Goal: Task Accomplishment & Management: Manage account settings

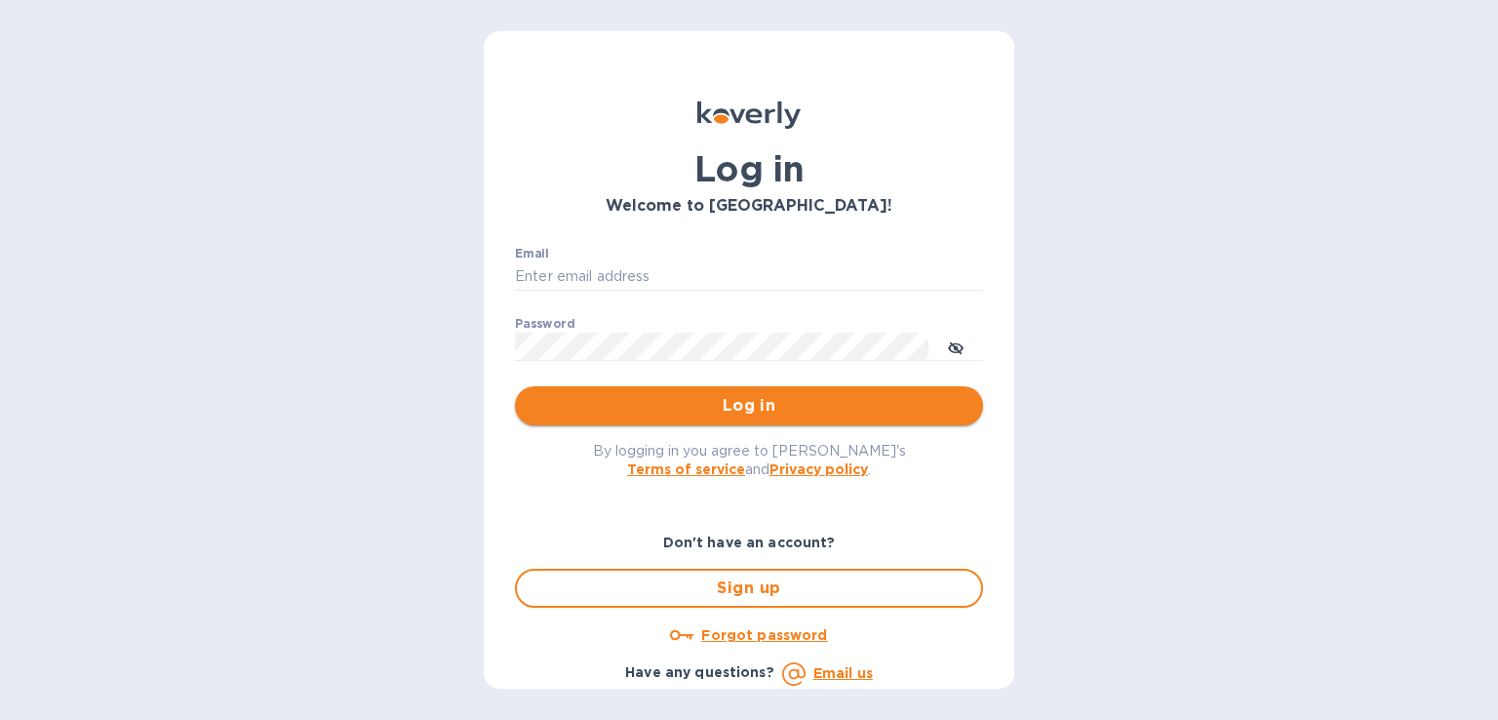
type input "[PERSON_NAME][EMAIL_ADDRESS][DOMAIN_NAME]"
click at [714, 417] on span "Log in" at bounding box center [748, 405] width 437 height 23
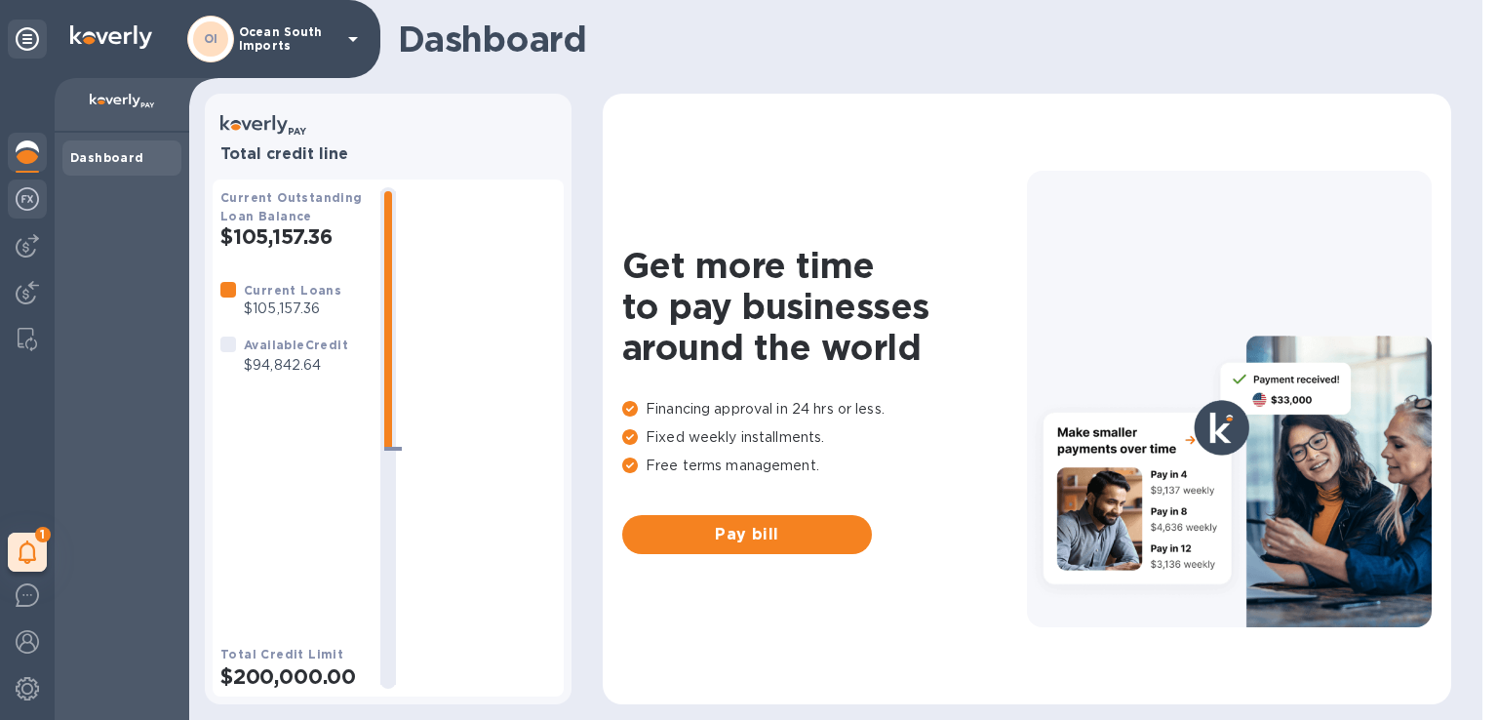
click at [26, 197] on img at bounding box center [27, 198] width 23 height 23
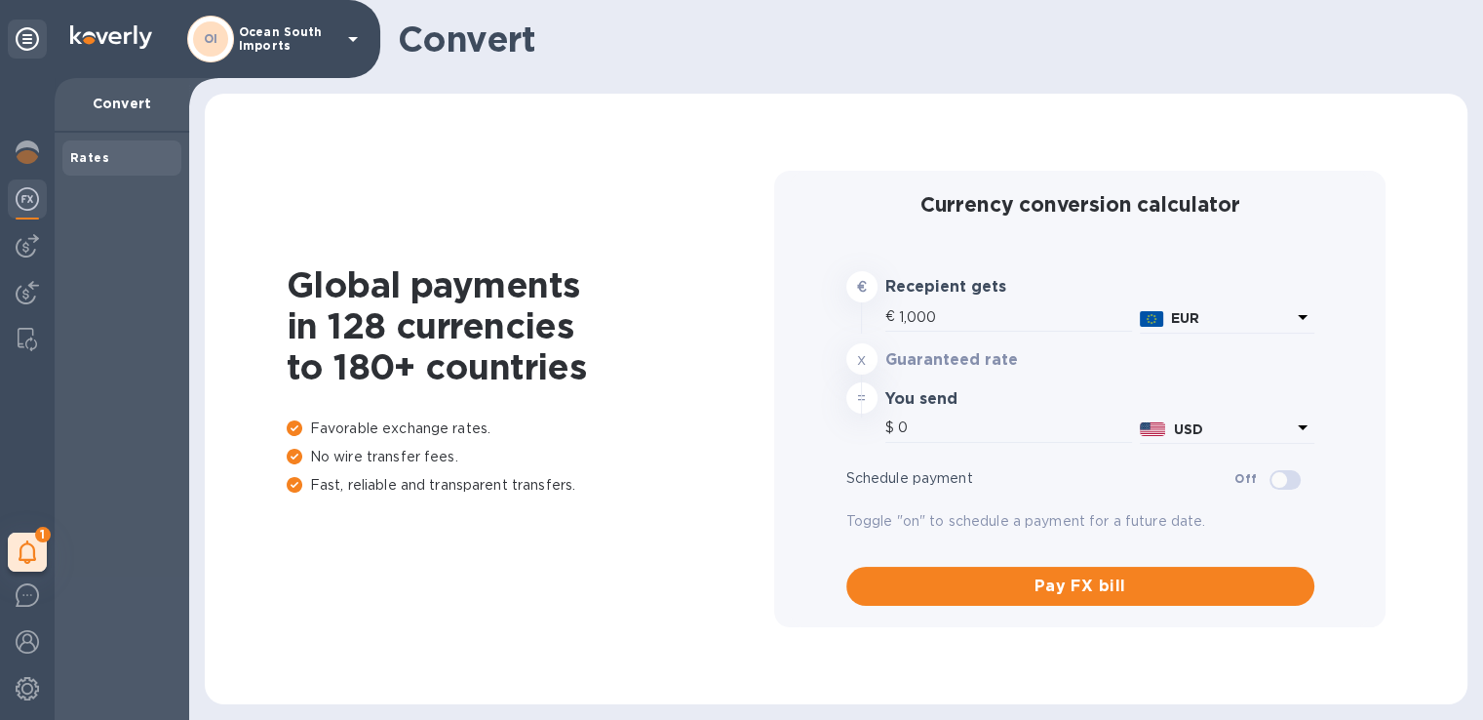
type input "1,178.69"
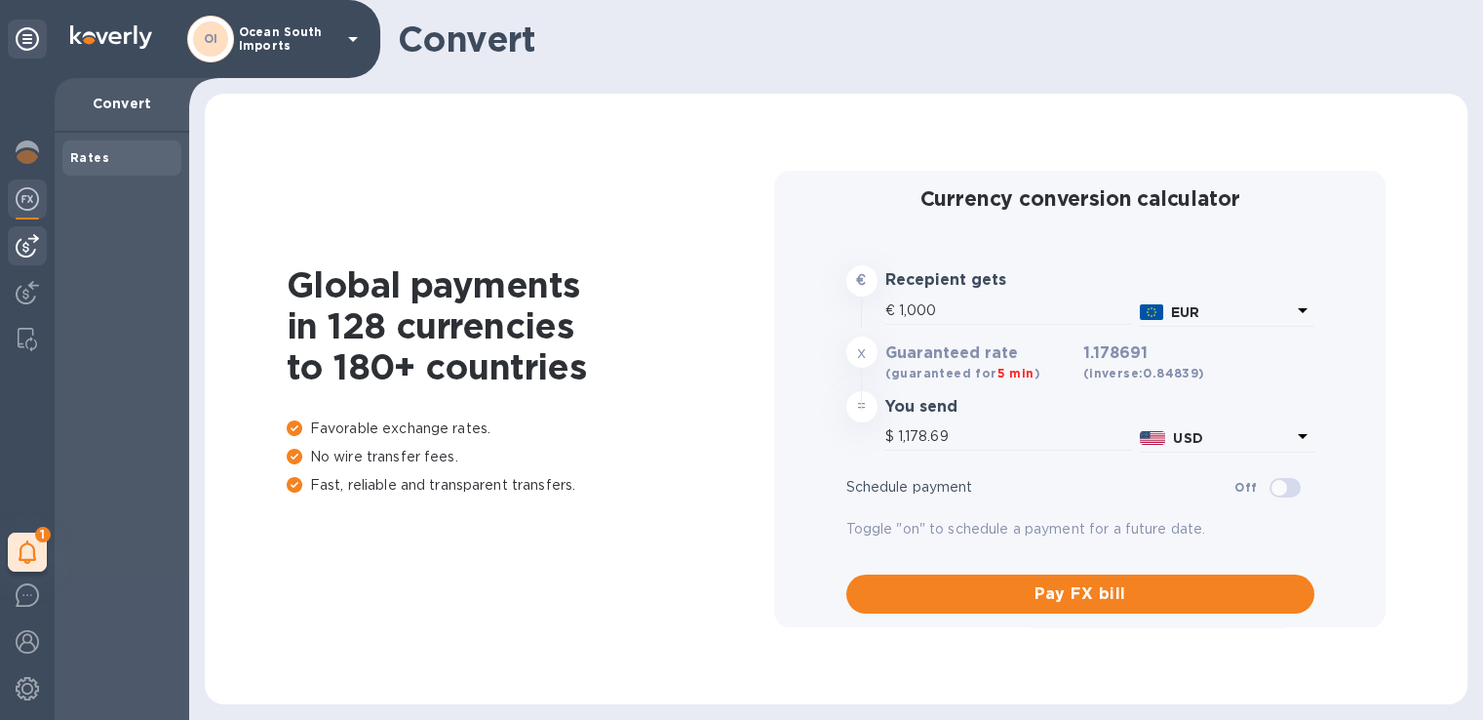
click at [20, 241] on img at bounding box center [27, 245] width 23 height 23
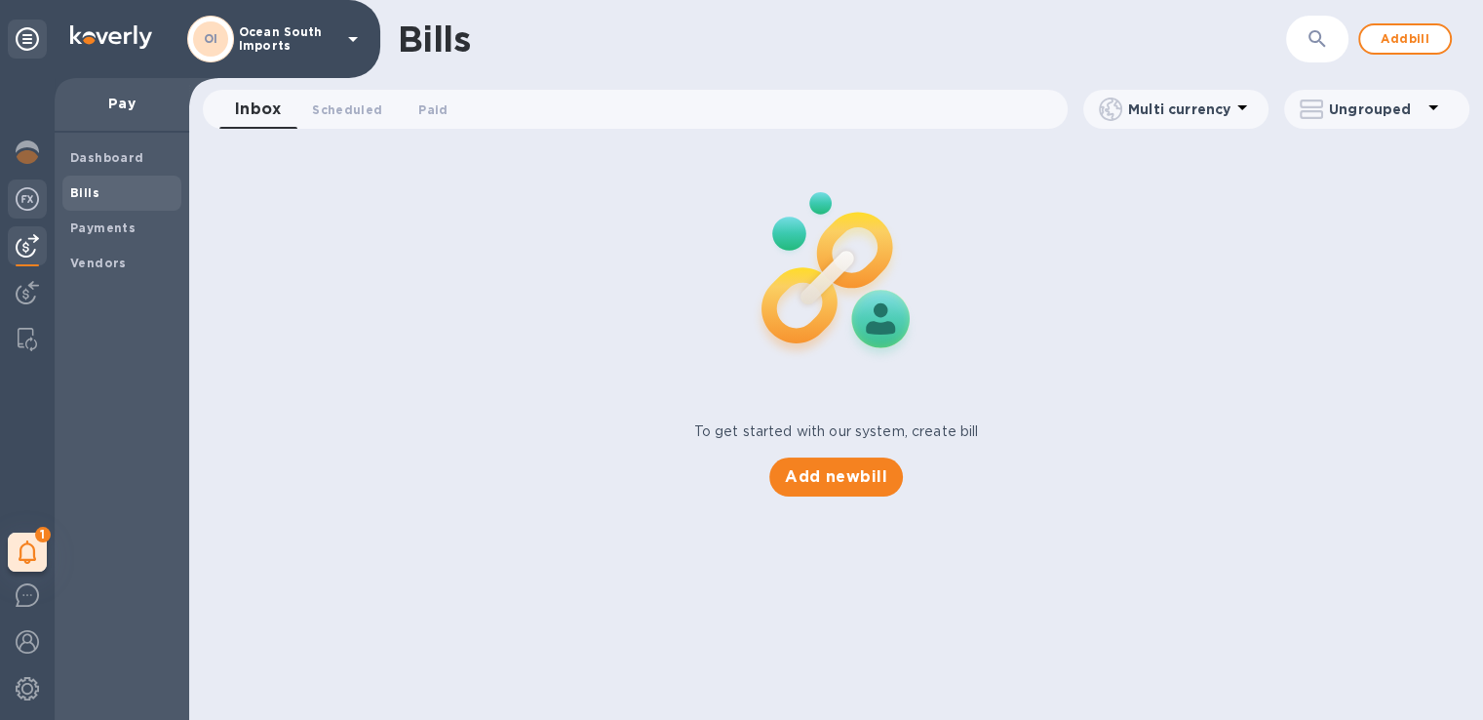
click at [25, 198] on img at bounding box center [27, 198] width 23 height 23
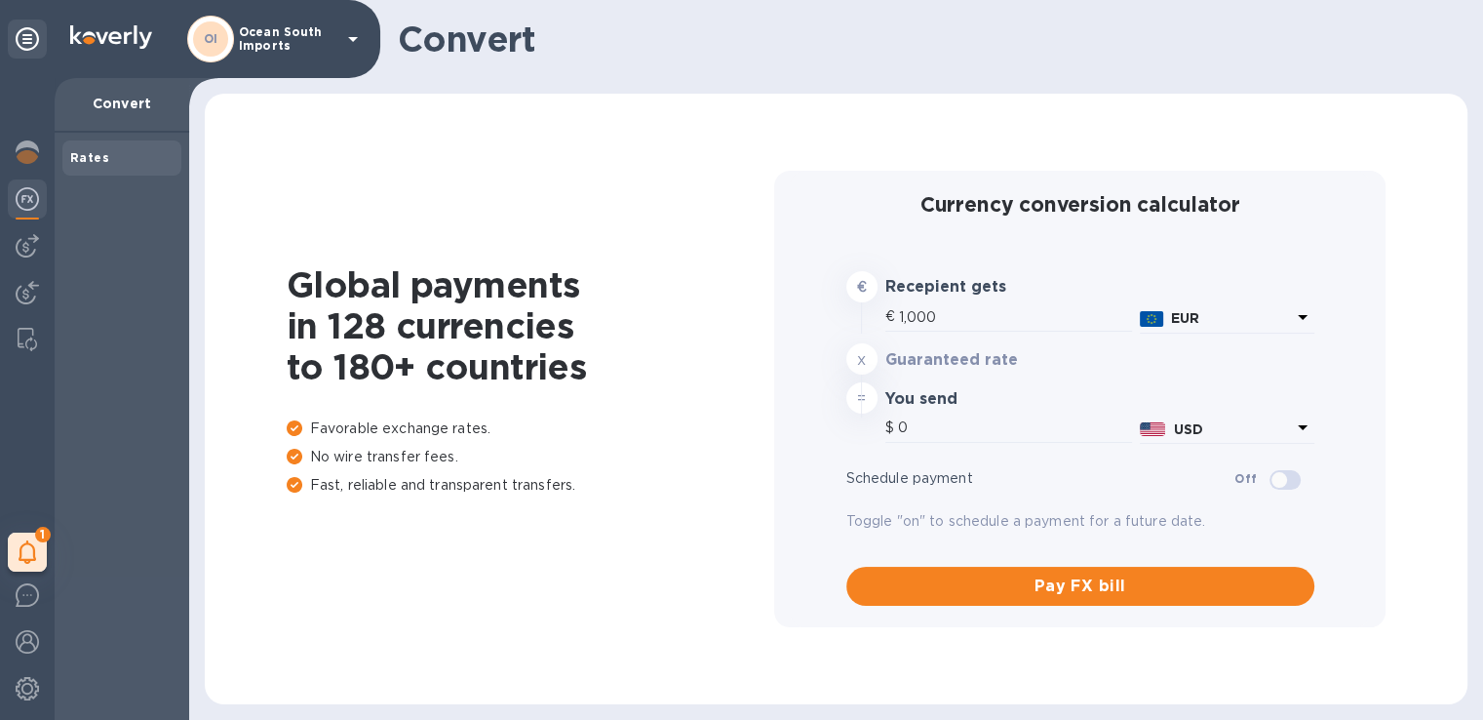
type input "1,178.69"
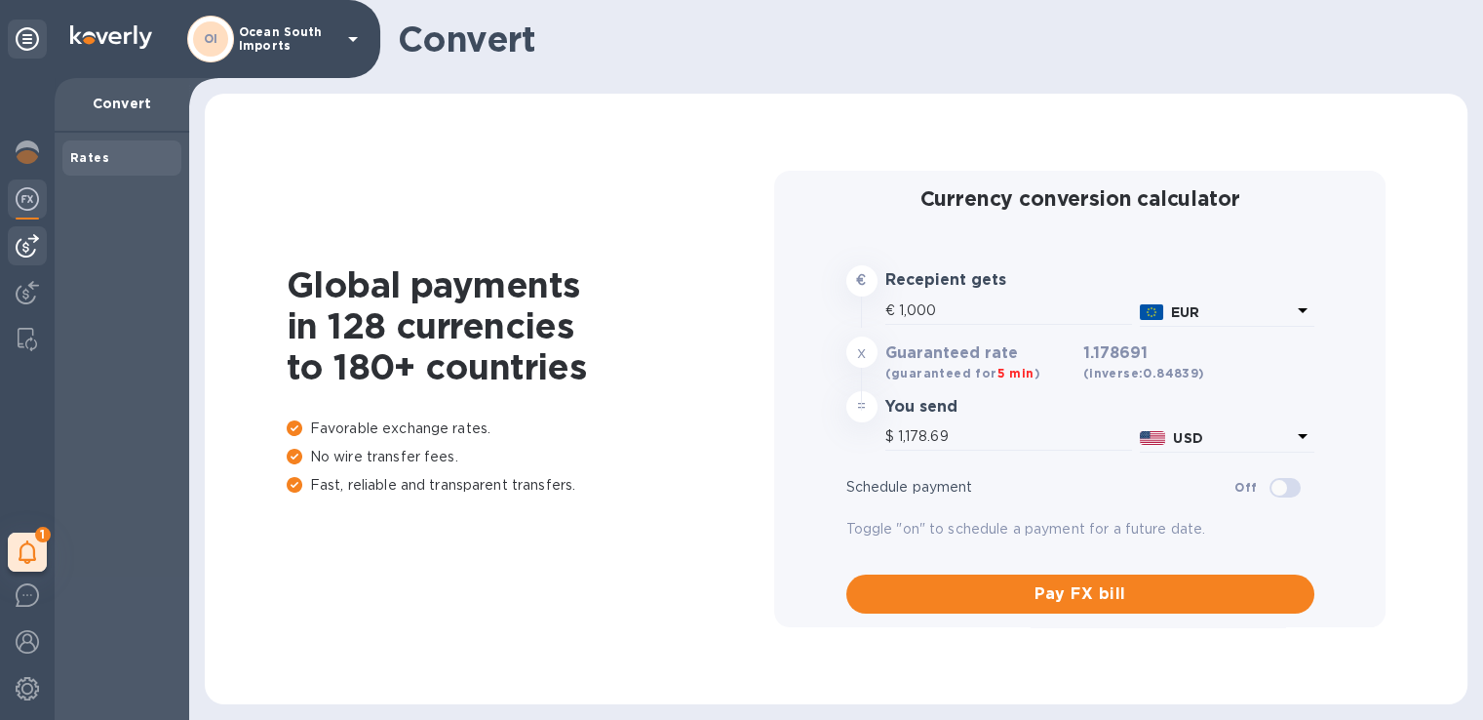
click at [23, 229] on div "1 My tasks" at bounding box center [27, 399] width 55 height 642
click at [23, 261] on div at bounding box center [27, 245] width 39 height 39
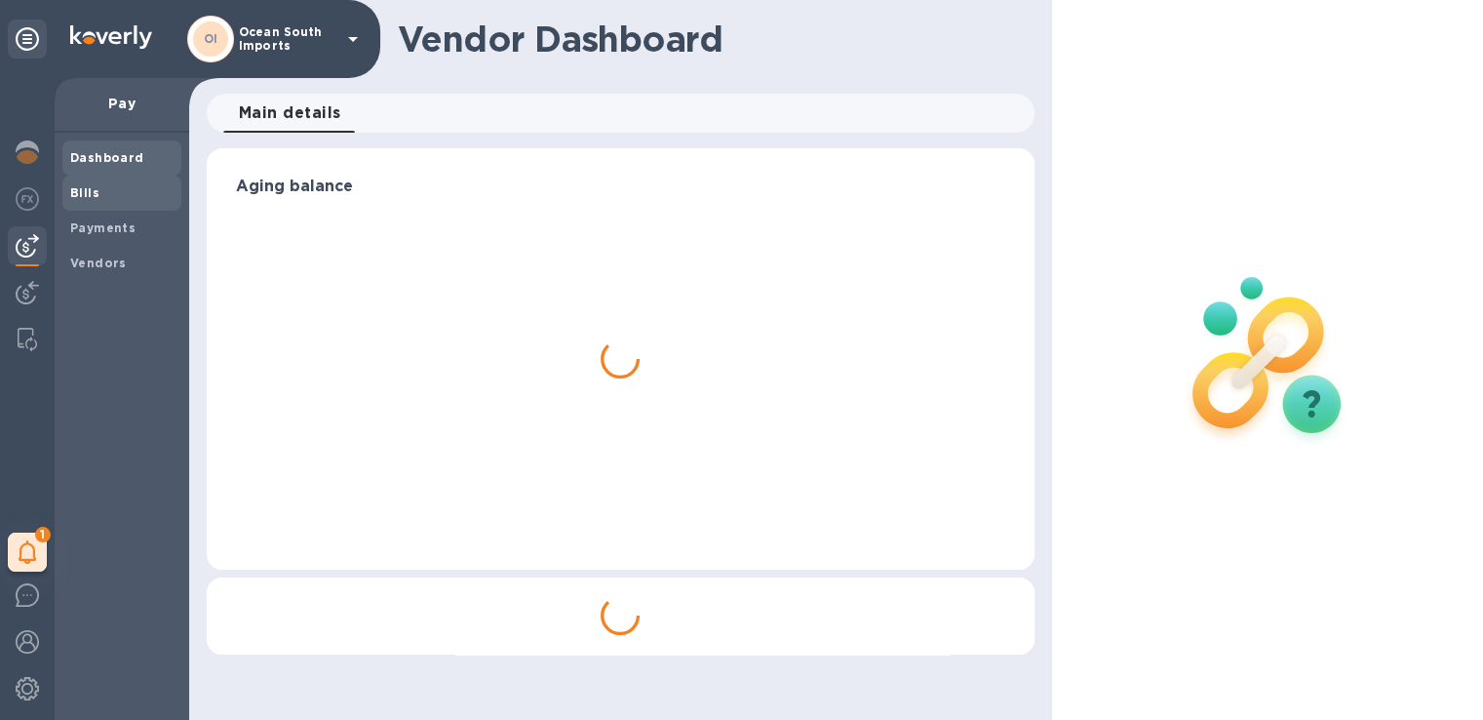
click at [136, 184] on span "Bills" at bounding box center [121, 193] width 103 height 20
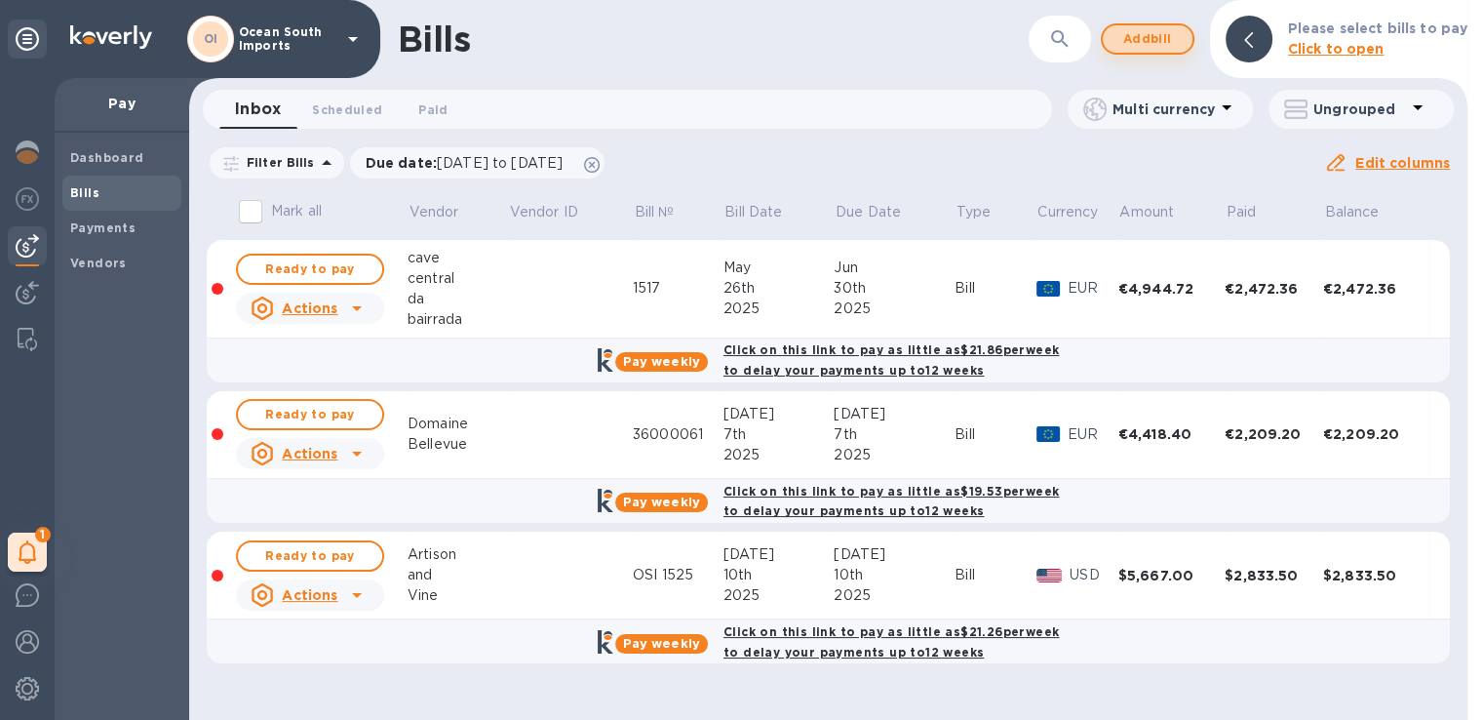
click at [1133, 53] on button "Add bill" at bounding box center [1148, 38] width 94 height 31
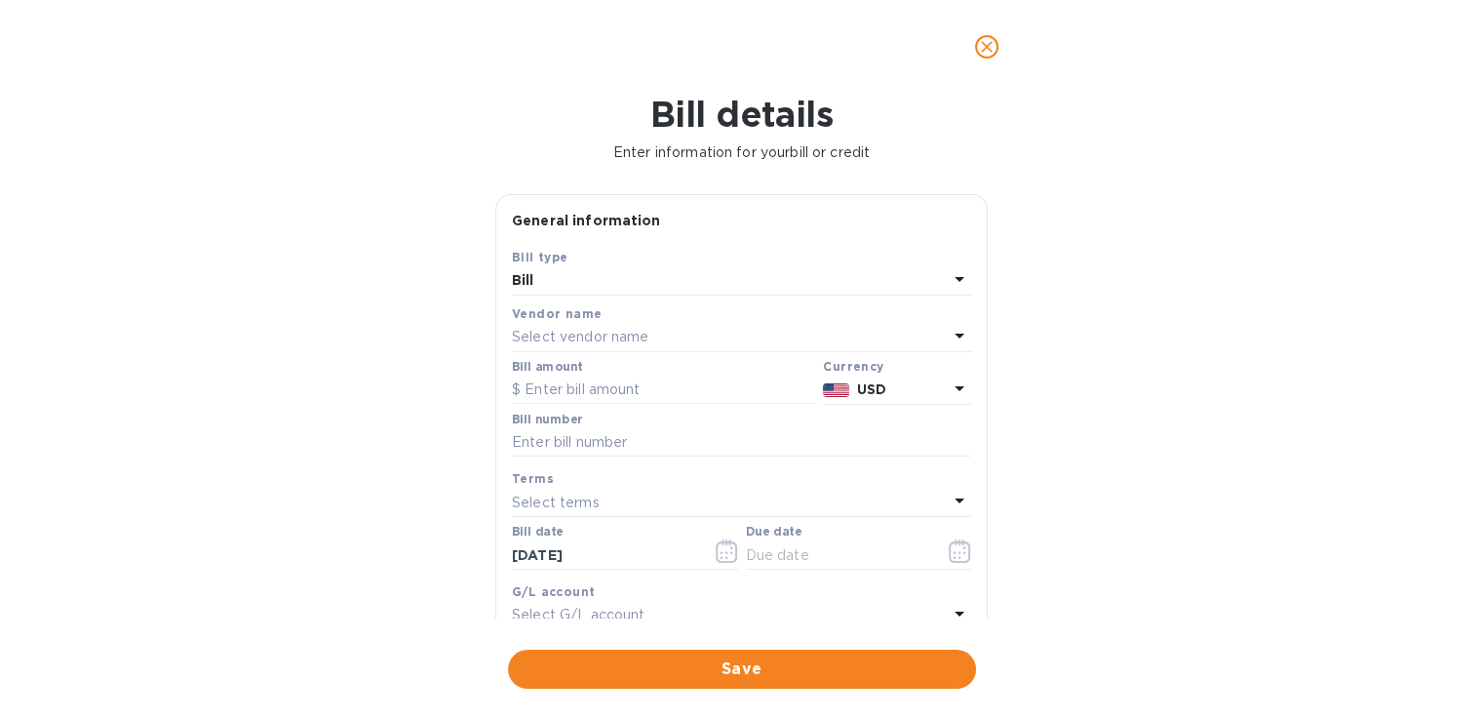
click at [687, 347] on div "Select vendor name" at bounding box center [730, 337] width 436 height 27
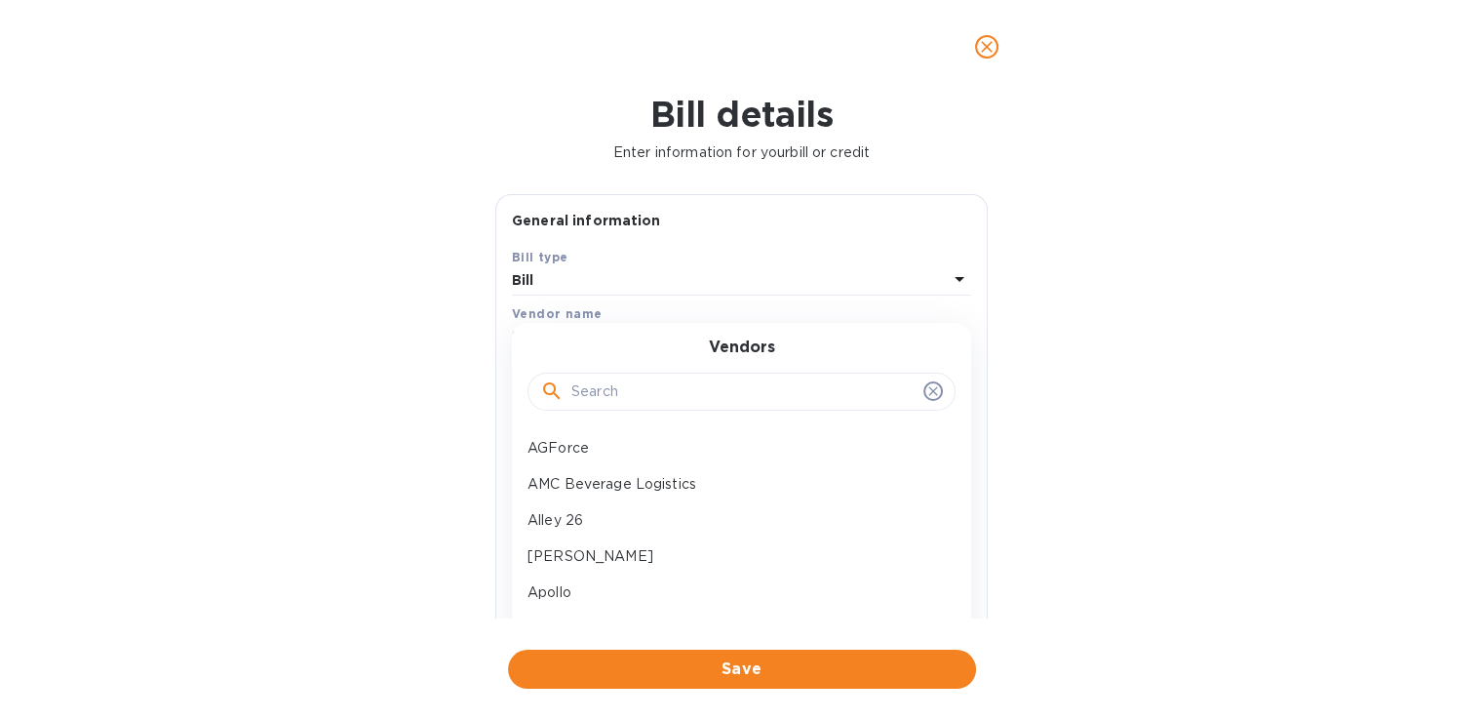
click at [639, 391] on input "text" at bounding box center [743, 391] width 344 height 29
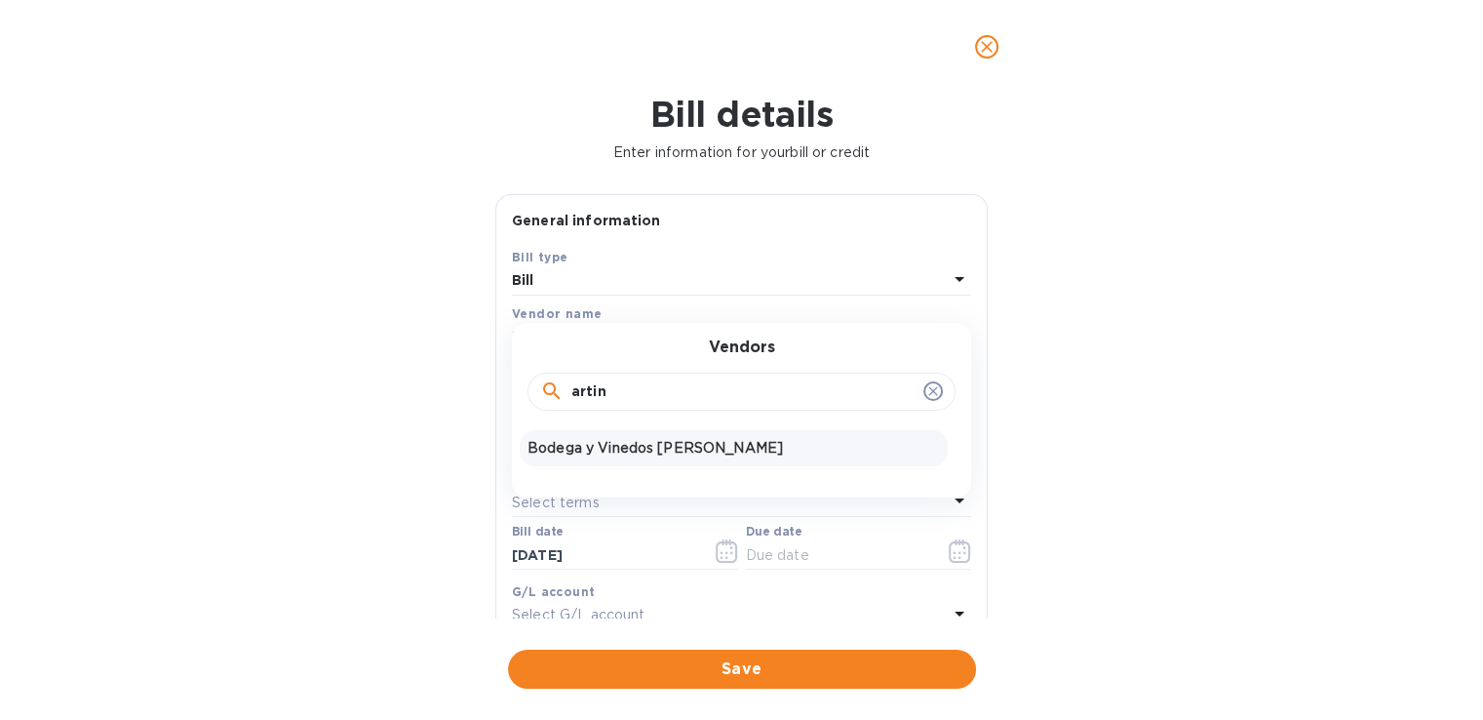
type input "artin"
click at [689, 449] on p "Bodega y Vinedos [PERSON_NAME]" at bounding box center [733, 448] width 412 height 20
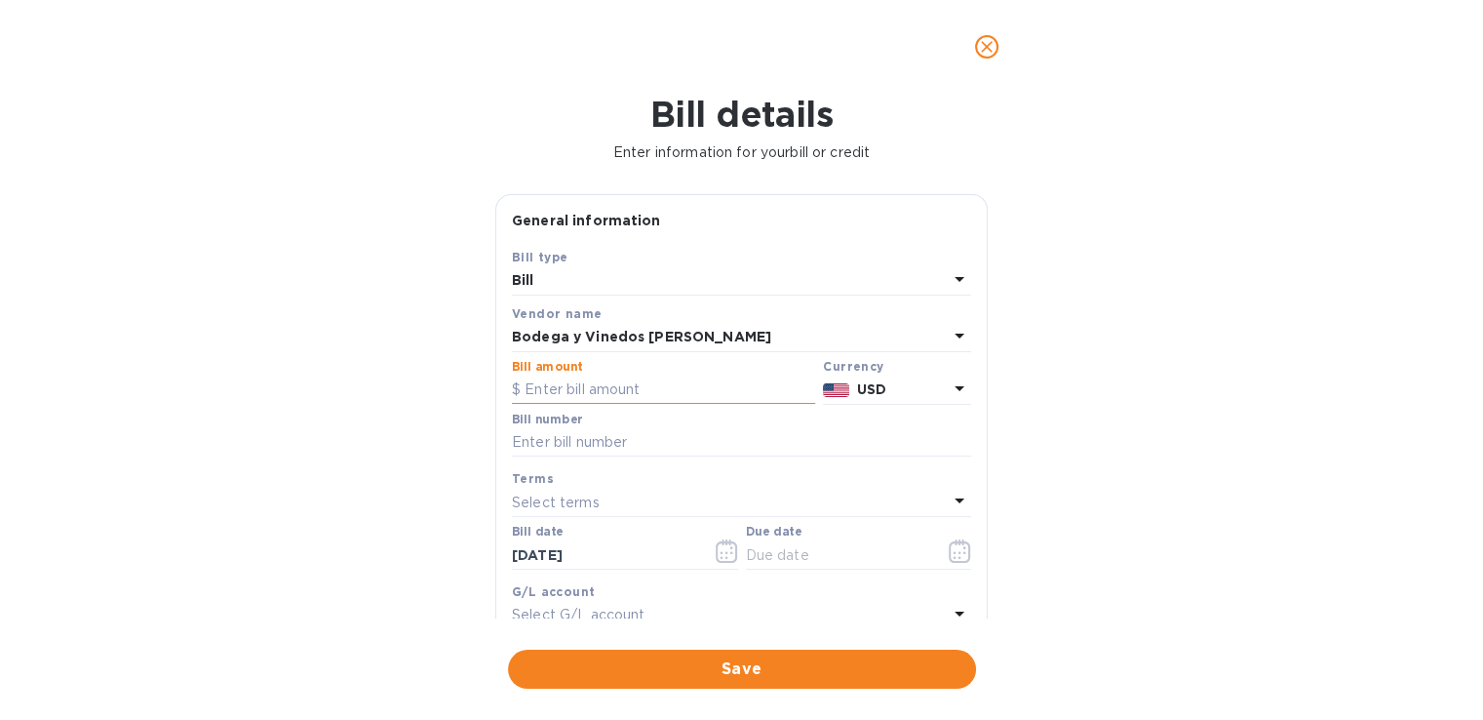
click at [648, 389] on input "text" at bounding box center [663, 389] width 303 height 29
click at [876, 397] on b "USD" at bounding box center [871, 389] width 29 height 16
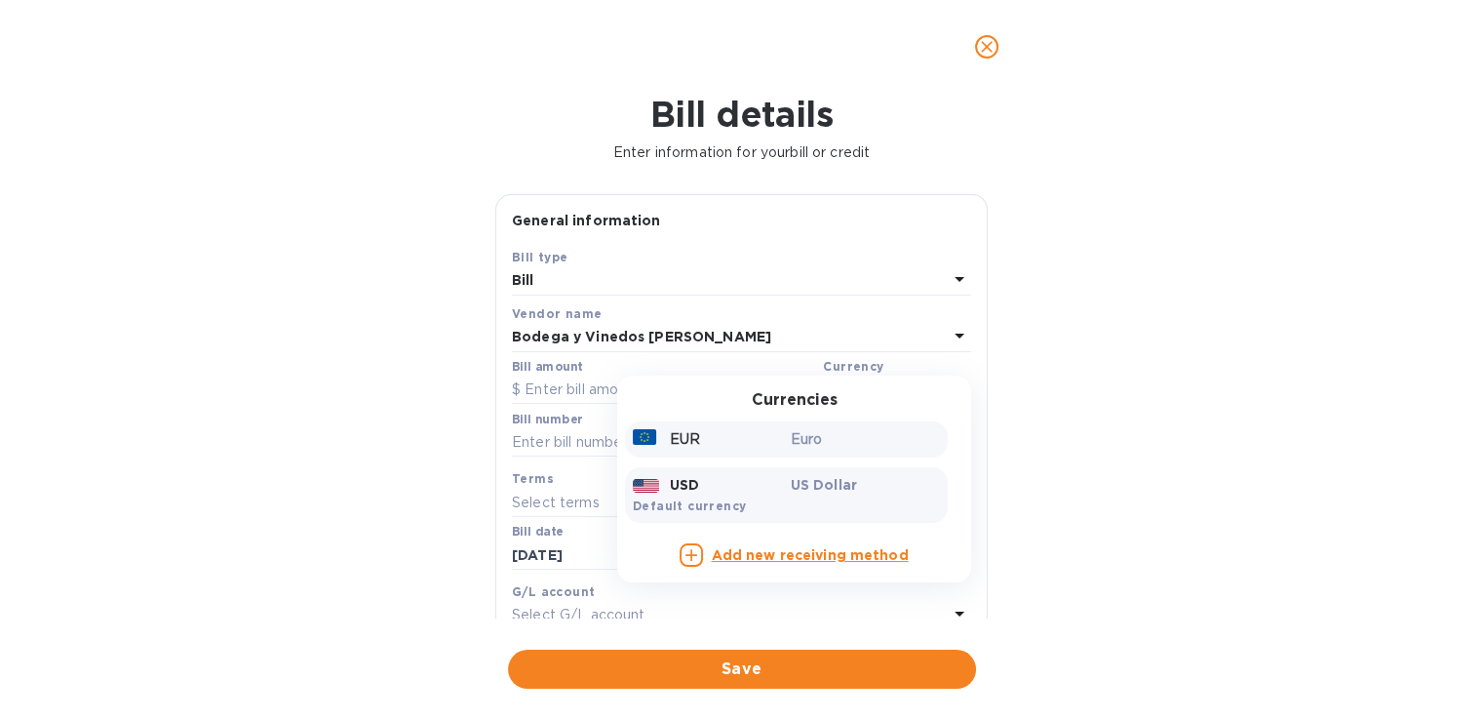
click at [806, 449] on p "Euro" at bounding box center [866, 439] width 150 height 20
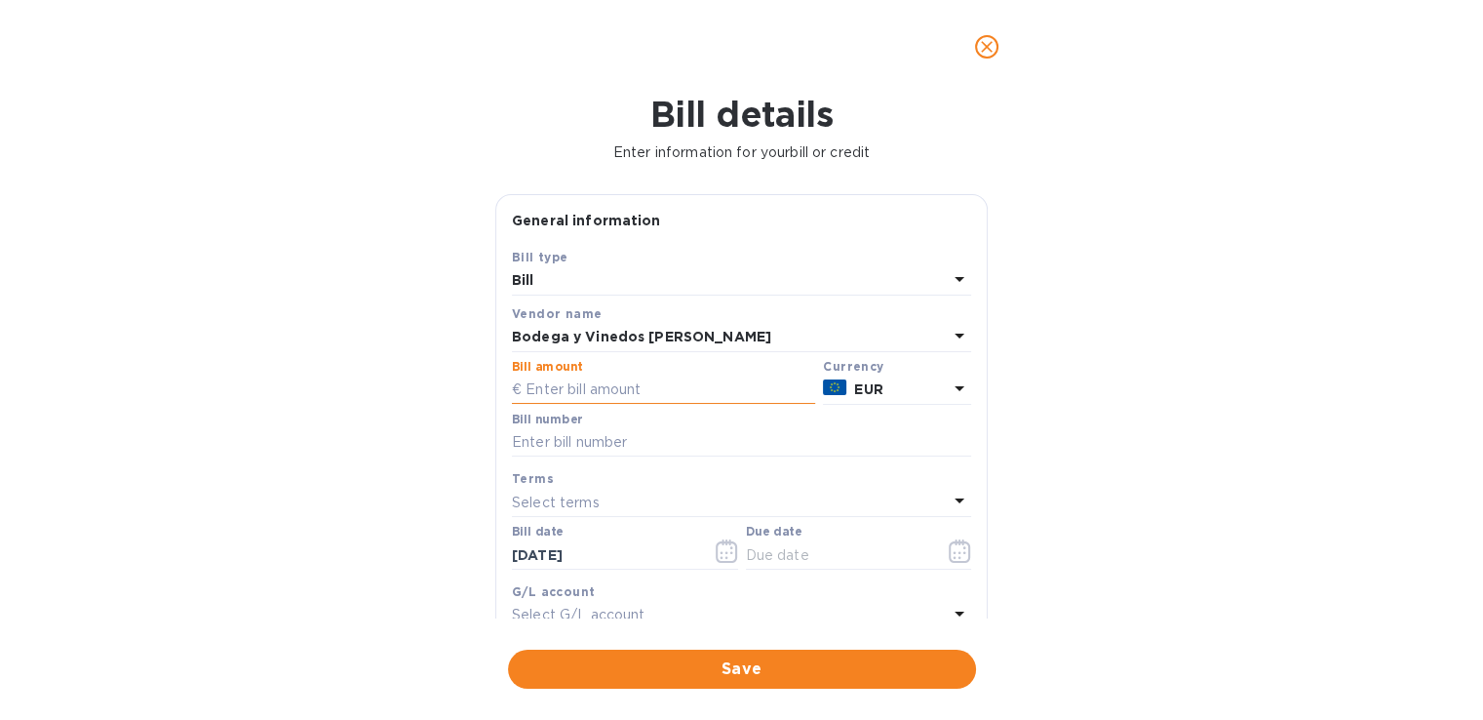
click at [655, 375] on input "text" at bounding box center [663, 389] width 303 height 29
type input "3,182.47"
click at [676, 441] on input "text" at bounding box center [741, 442] width 459 height 29
click at [281, 544] on div "Bill details Enter information for your bill or credit General information Save…" at bounding box center [741, 407] width 1483 height 626
click at [958, 546] on icon "button" at bounding box center [960, 550] width 22 height 23
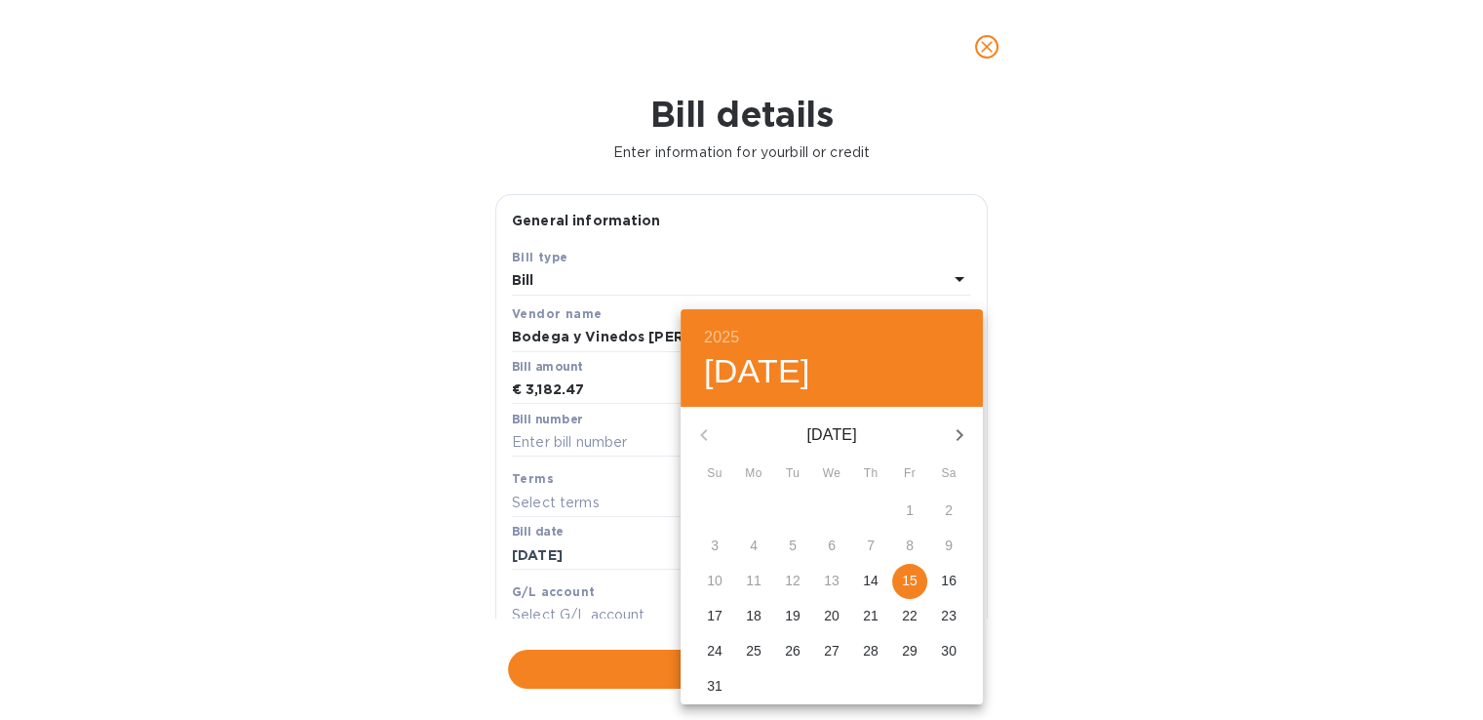
click at [903, 573] on p "15" at bounding box center [910, 580] width 16 height 20
type input "[DATE]"
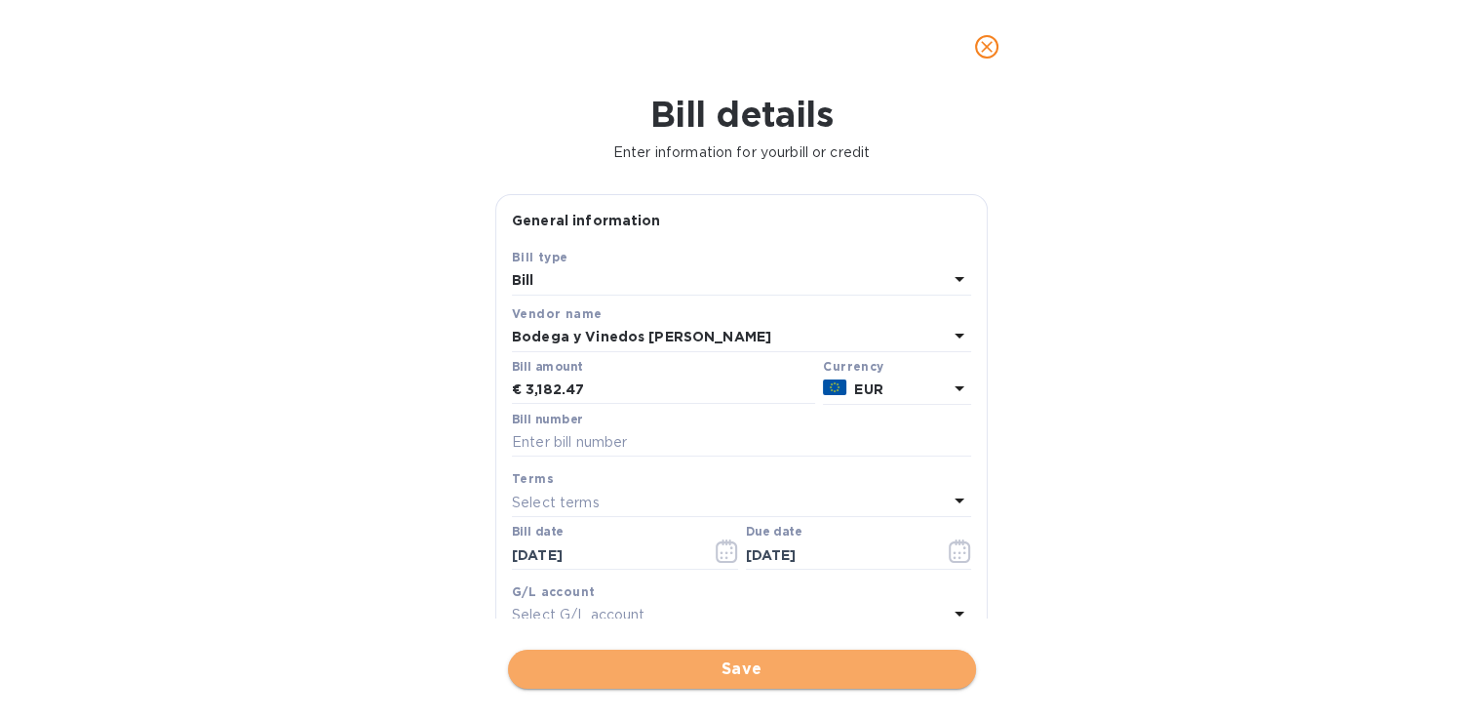
click at [813, 657] on span "Save" at bounding box center [742, 668] width 437 height 23
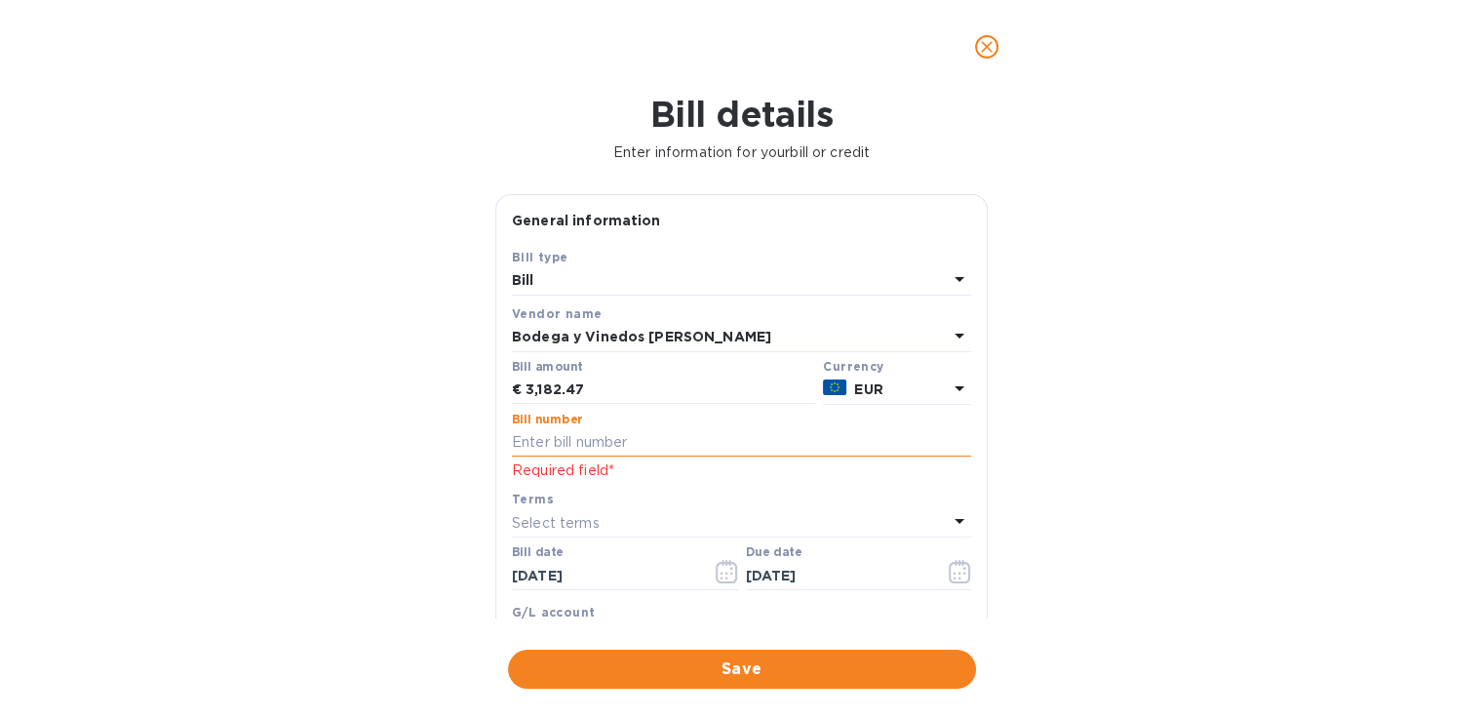
drag, startPoint x: 698, startPoint y: 430, endPoint x: 686, endPoint y: 437, distance: 13.5
click at [698, 430] on input "text" at bounding box center [741, 442] width 459 height 29
click at [681, 441] on input "text" at bounding box center [741, 442] width 459 height 29
click button "Save" at bounding box center [0, 0] width 0 height 0
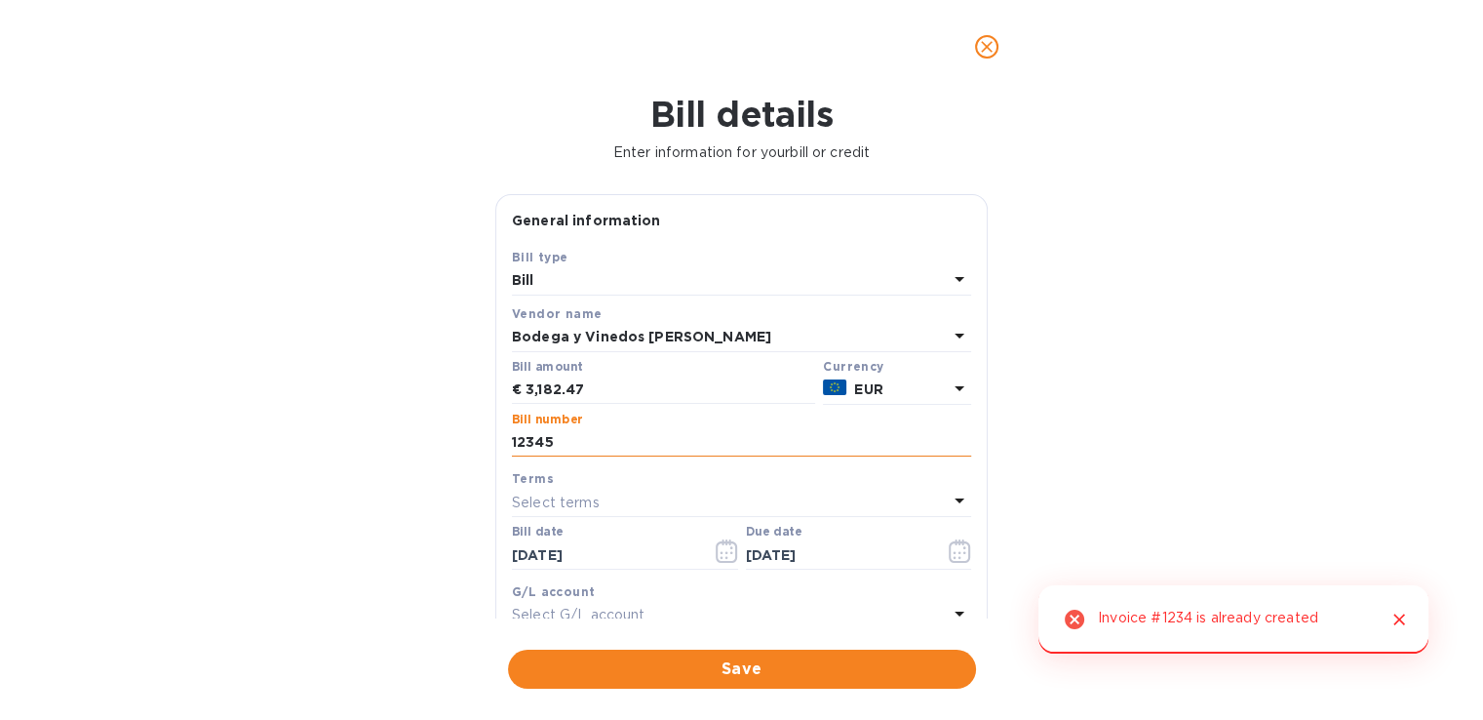
type input "12345"
click button "Save" at bounding box center [0, 0] width 0 height 0
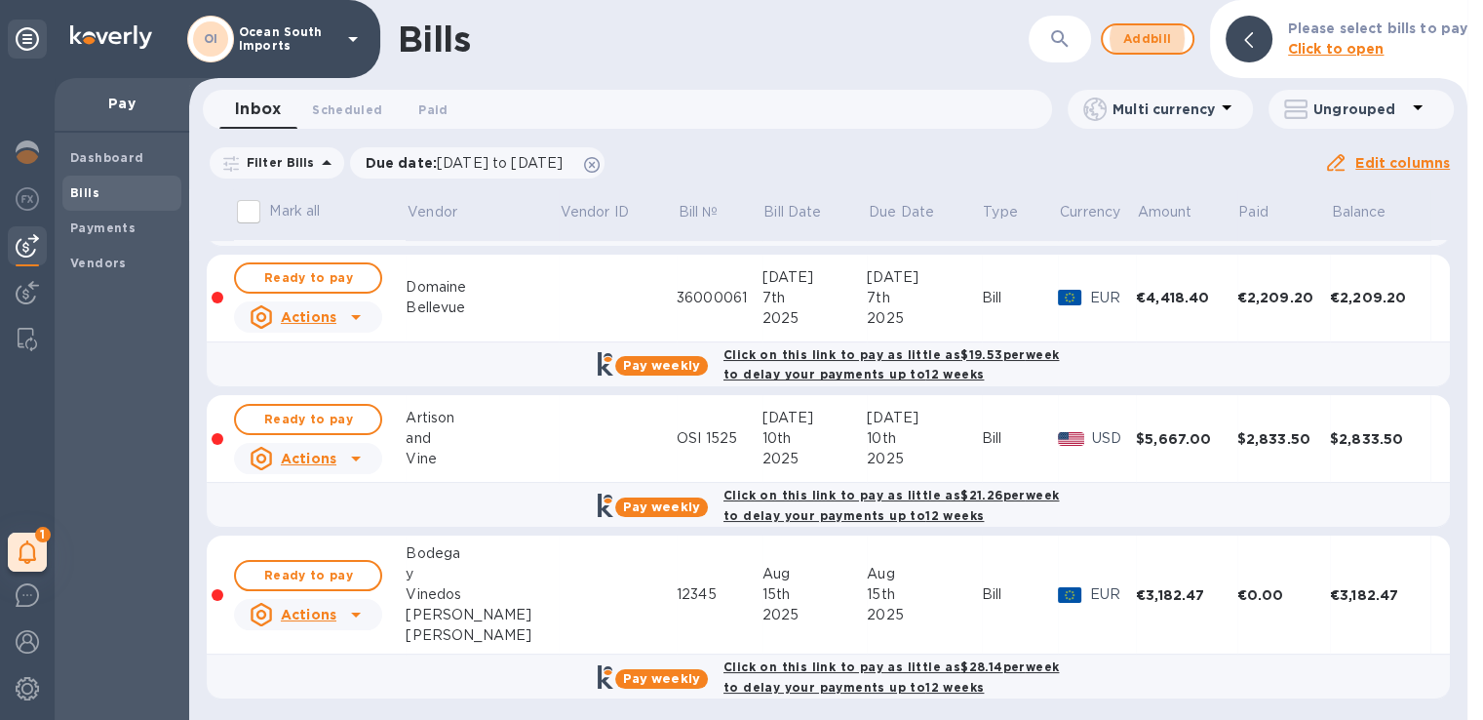
scroll to position [138, 0]
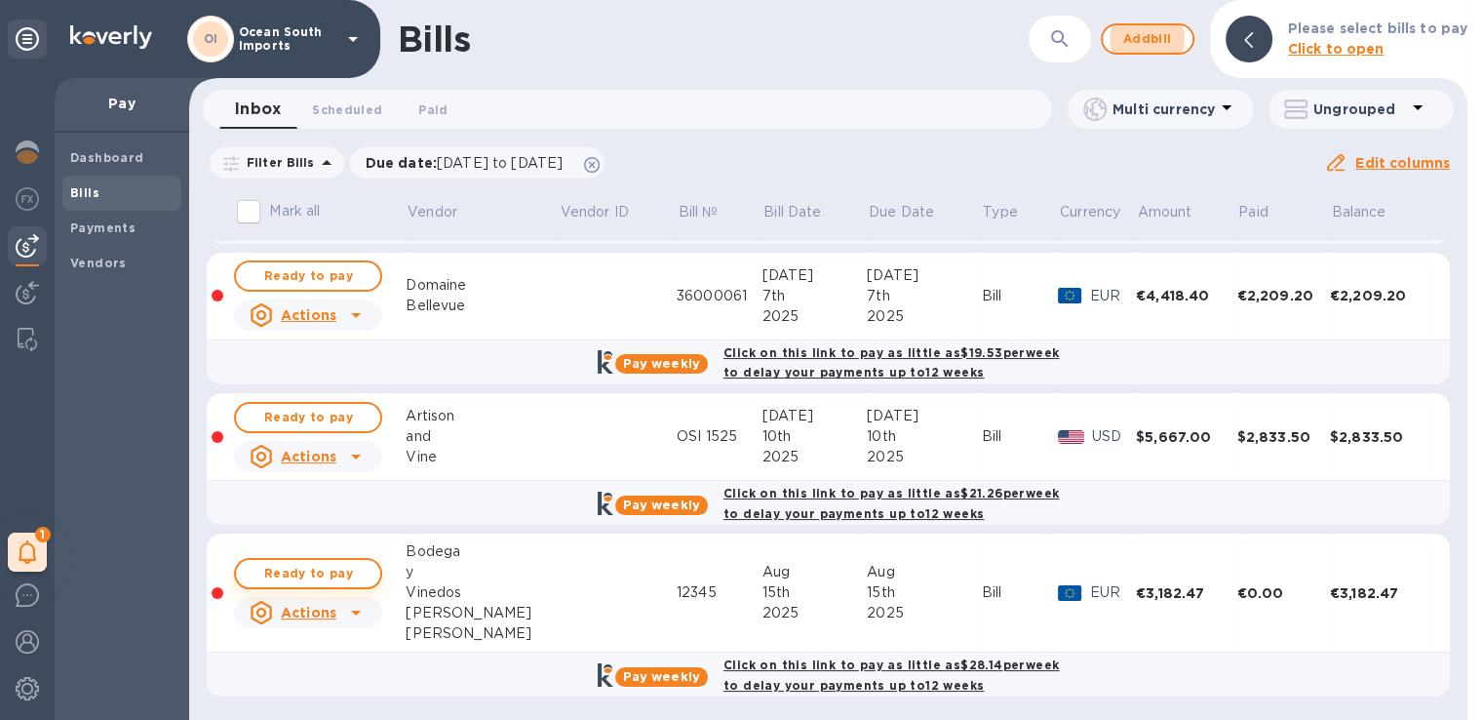
click at [336, 574] on span "Ready to pay" at bounding box center [308, 573] width 113 height 23
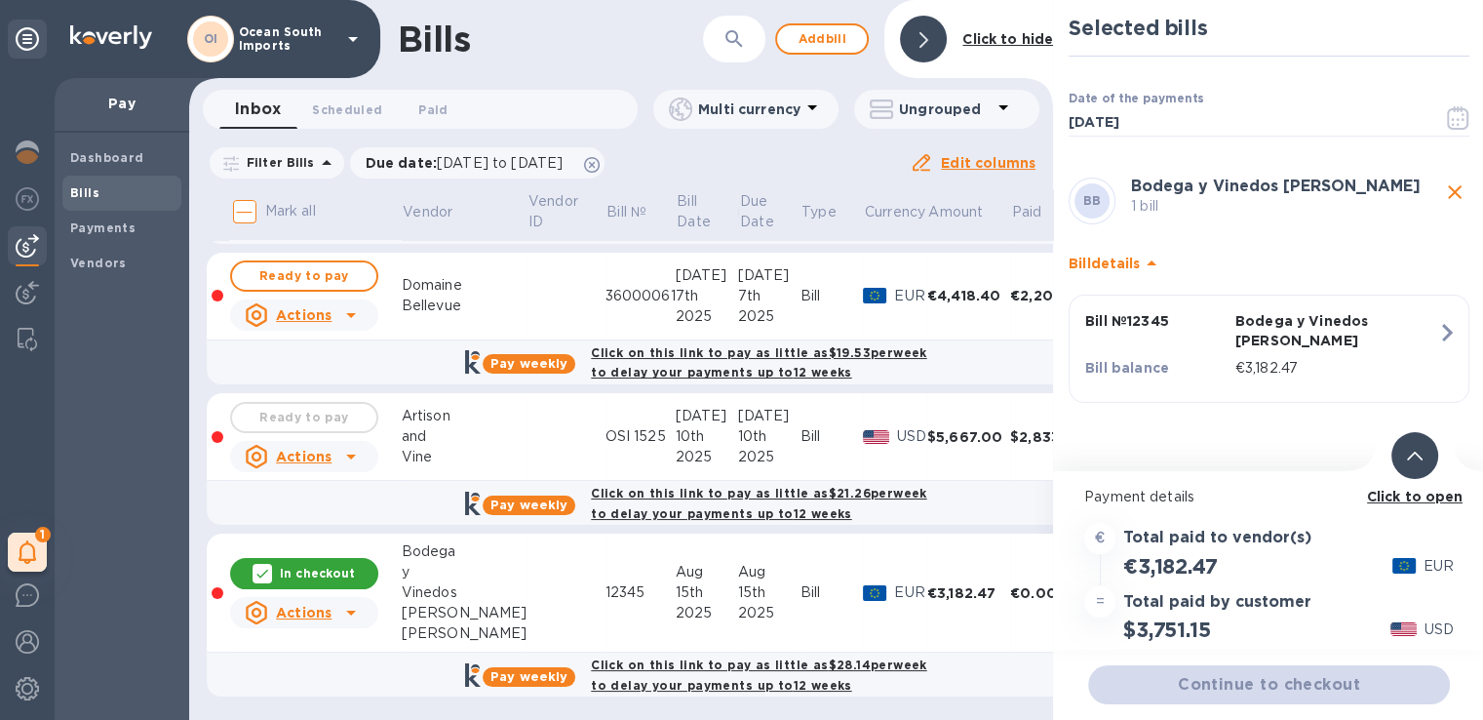
scroll to position [16, 0]
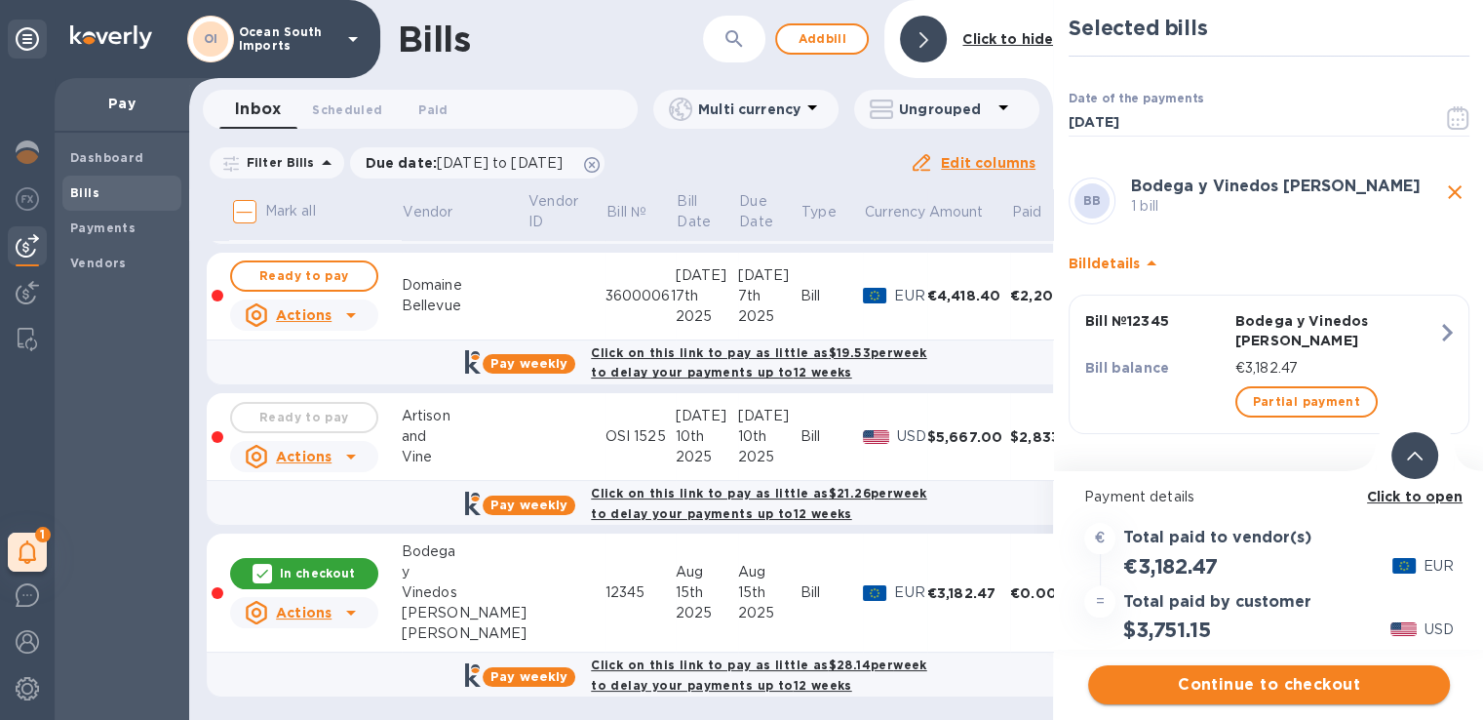
click at [1298, 673] on span "Continue to checkout" at bounding box center [1269, 684] width 331 height 23
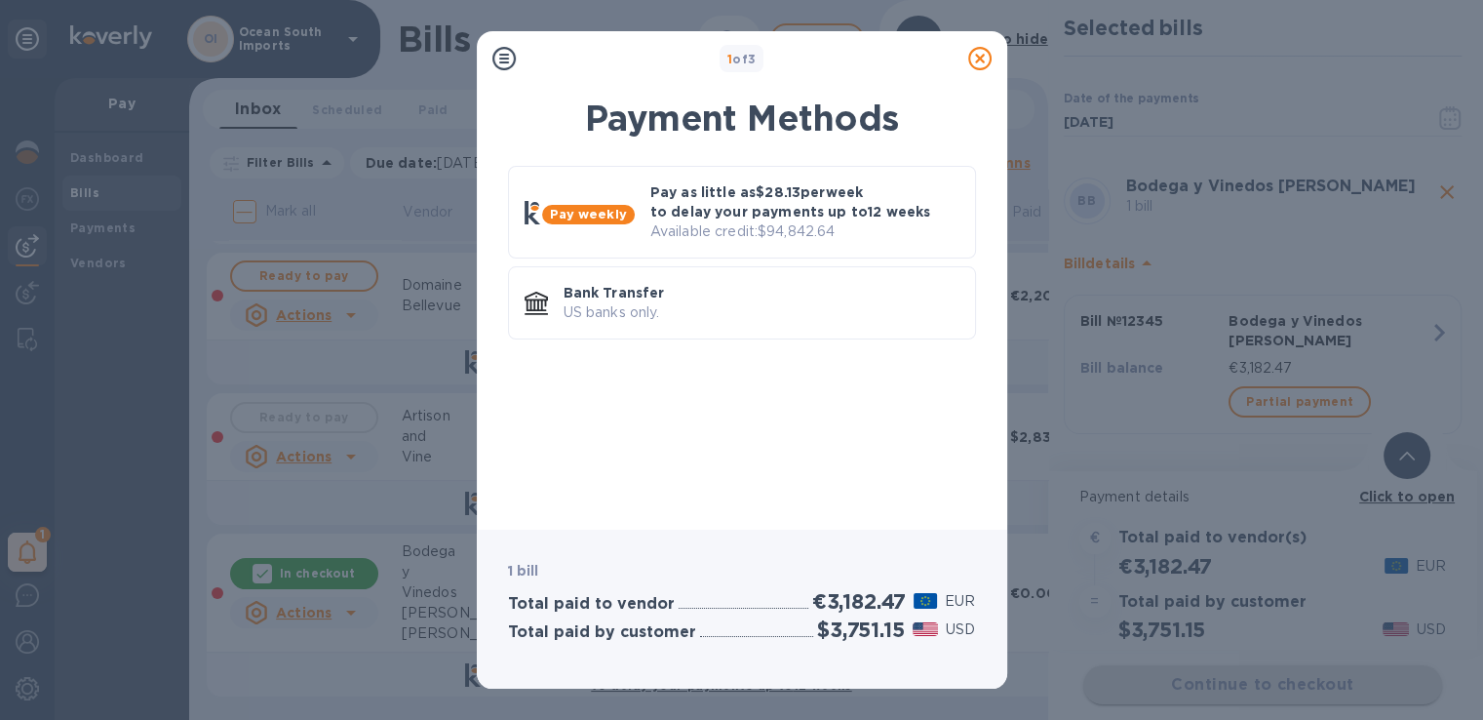
scroll to position [0, 0]
click at [826, 209] on p "Pay as little as $28.13 per week to delay your payments up to 12 weeks" at bounding box center [804, 201] width 309 height 39
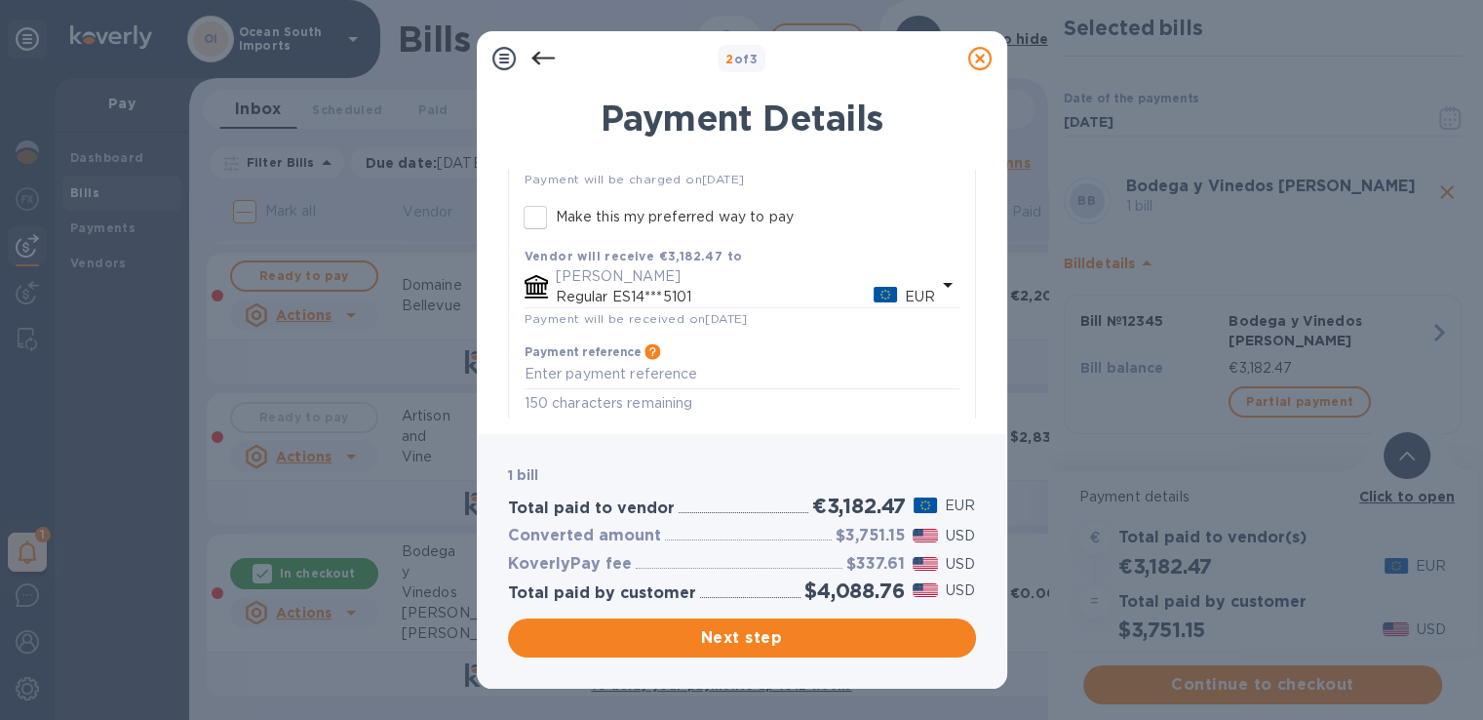
scroll to position [566, 0]
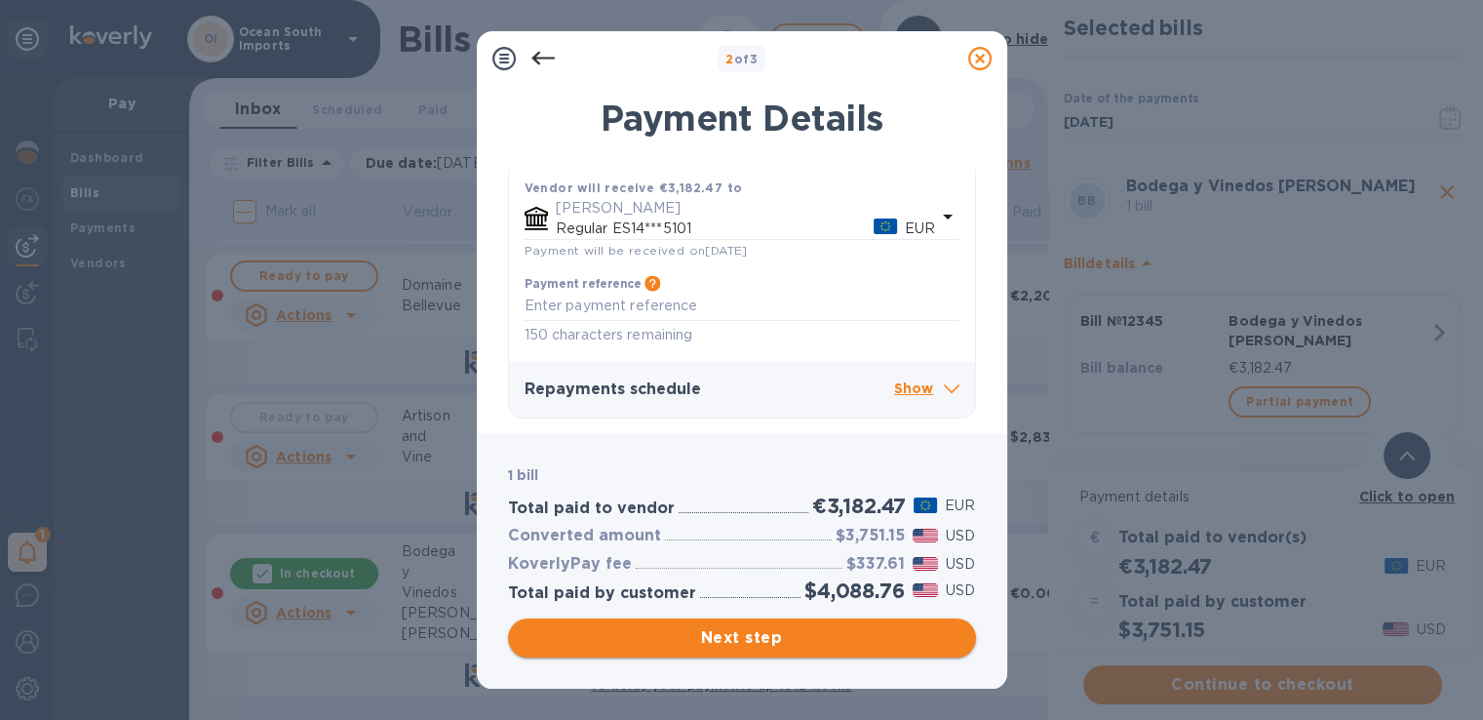
click at [661, 633] on span "Next step" at bounding box center [742, 637] width 437 height 23
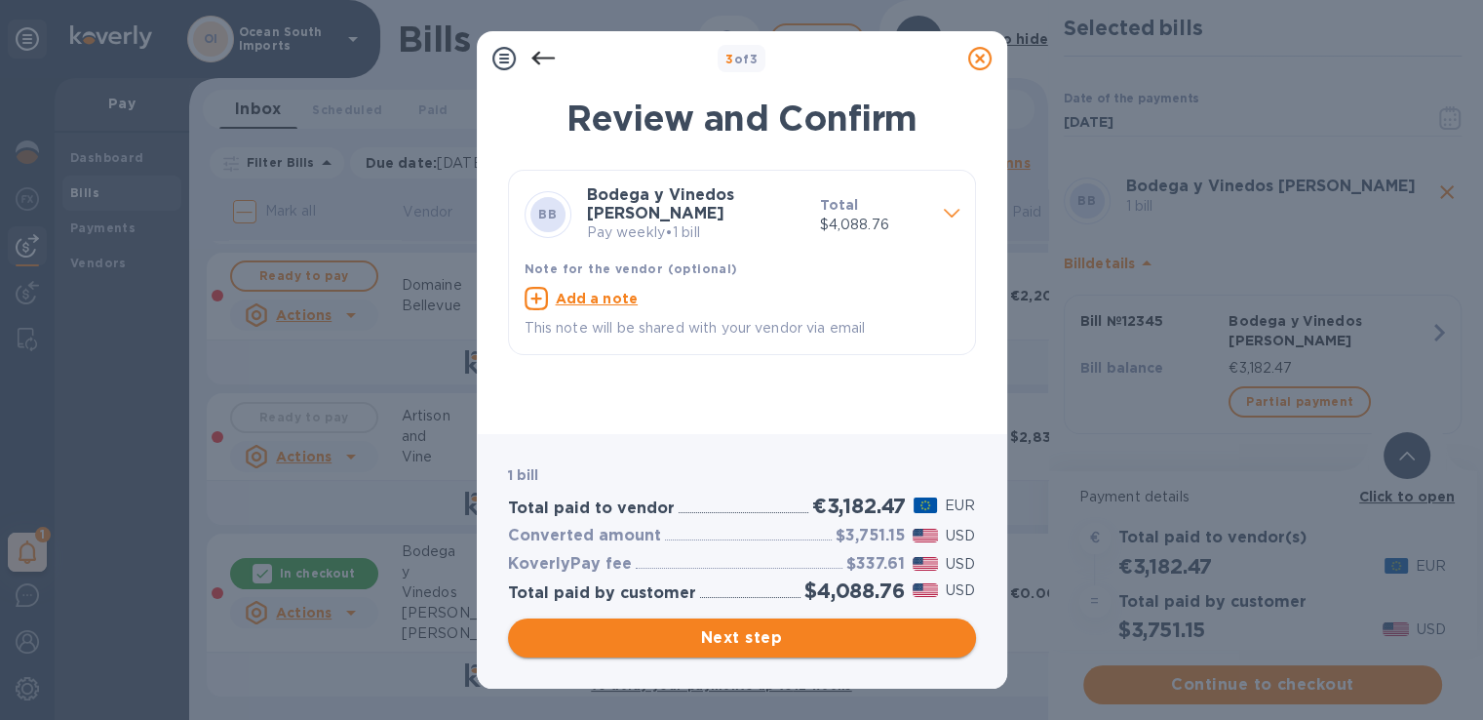
click at [764, 643] on span "Next step" at bounding box center [742, 637] width 437 height 23
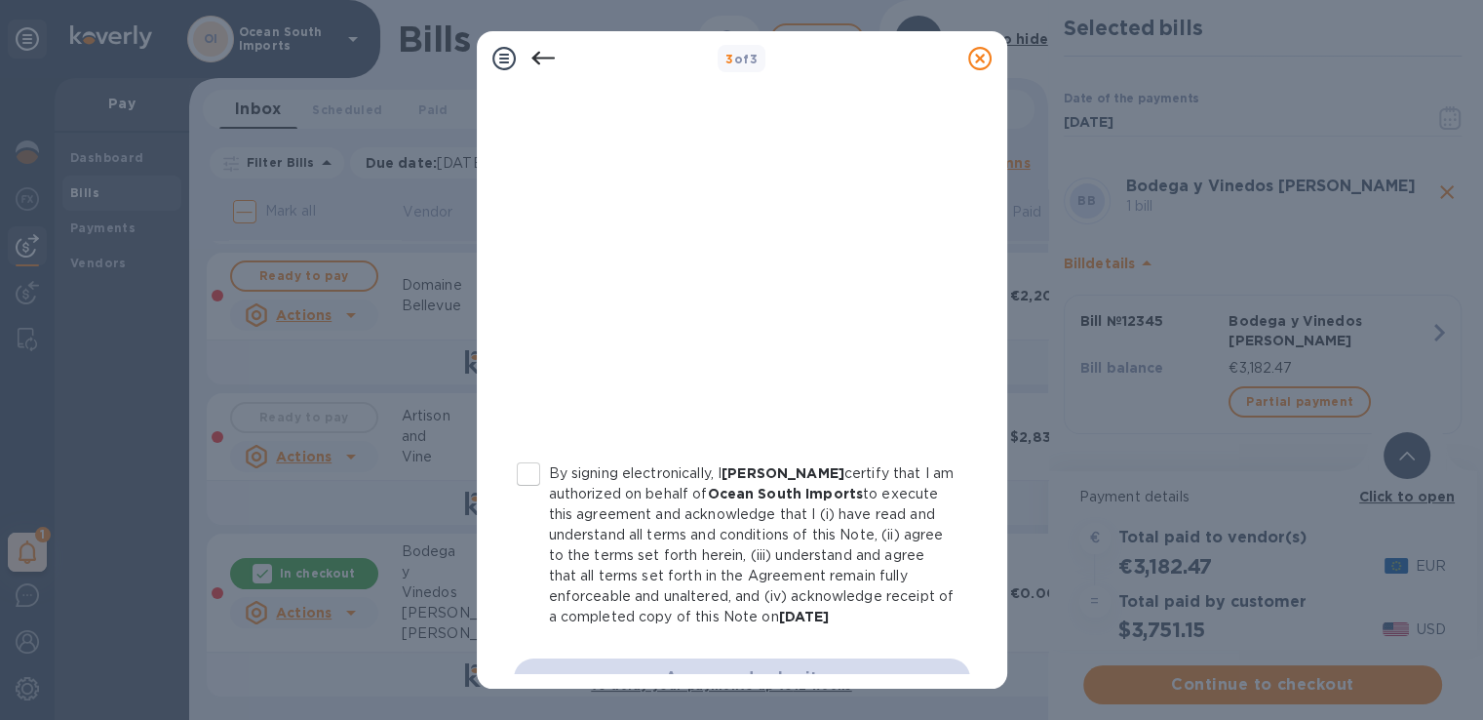
scroll to position [390, 0]
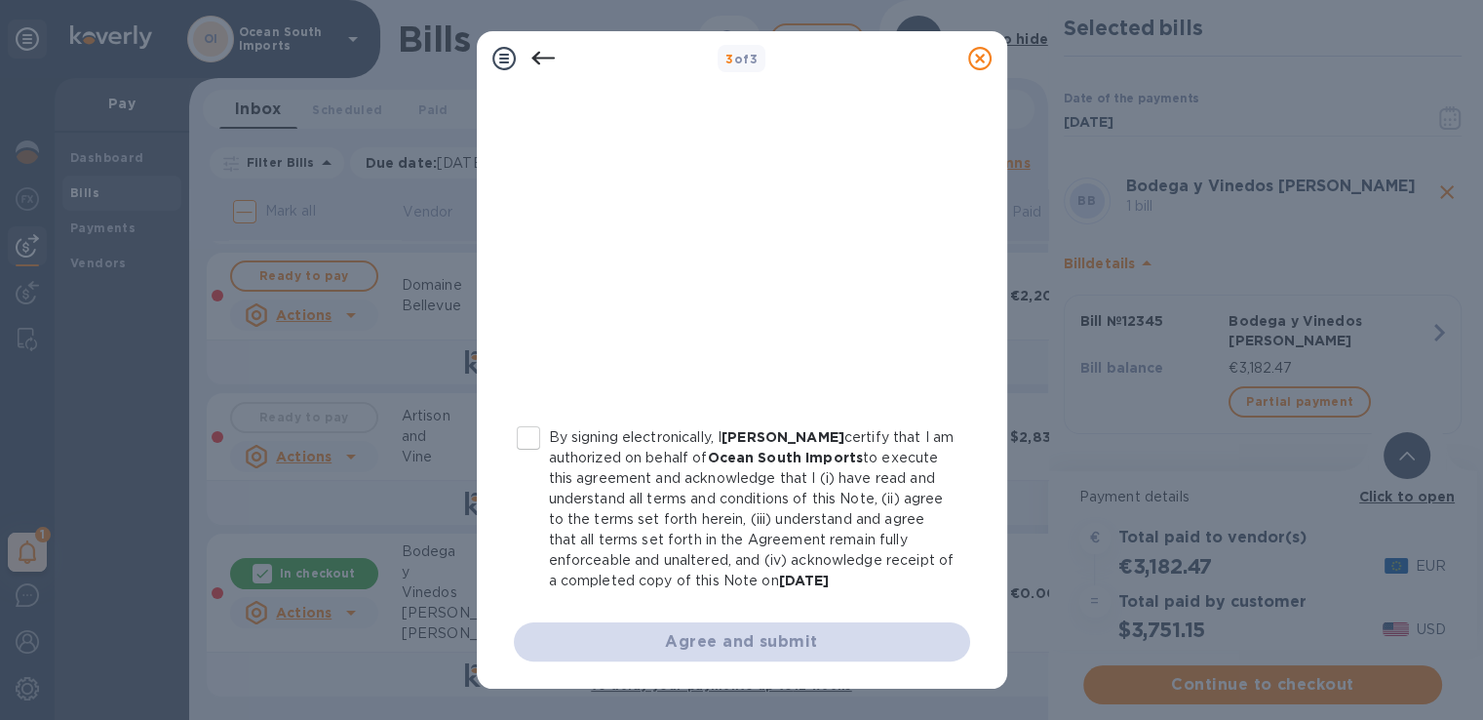
click at [540, 417] on input "By signing electronically, I [PERSON_NAME] certify that I am authorized on beha…" at bounding box center [528, 437] width 41 height 41
checkbox input "true"
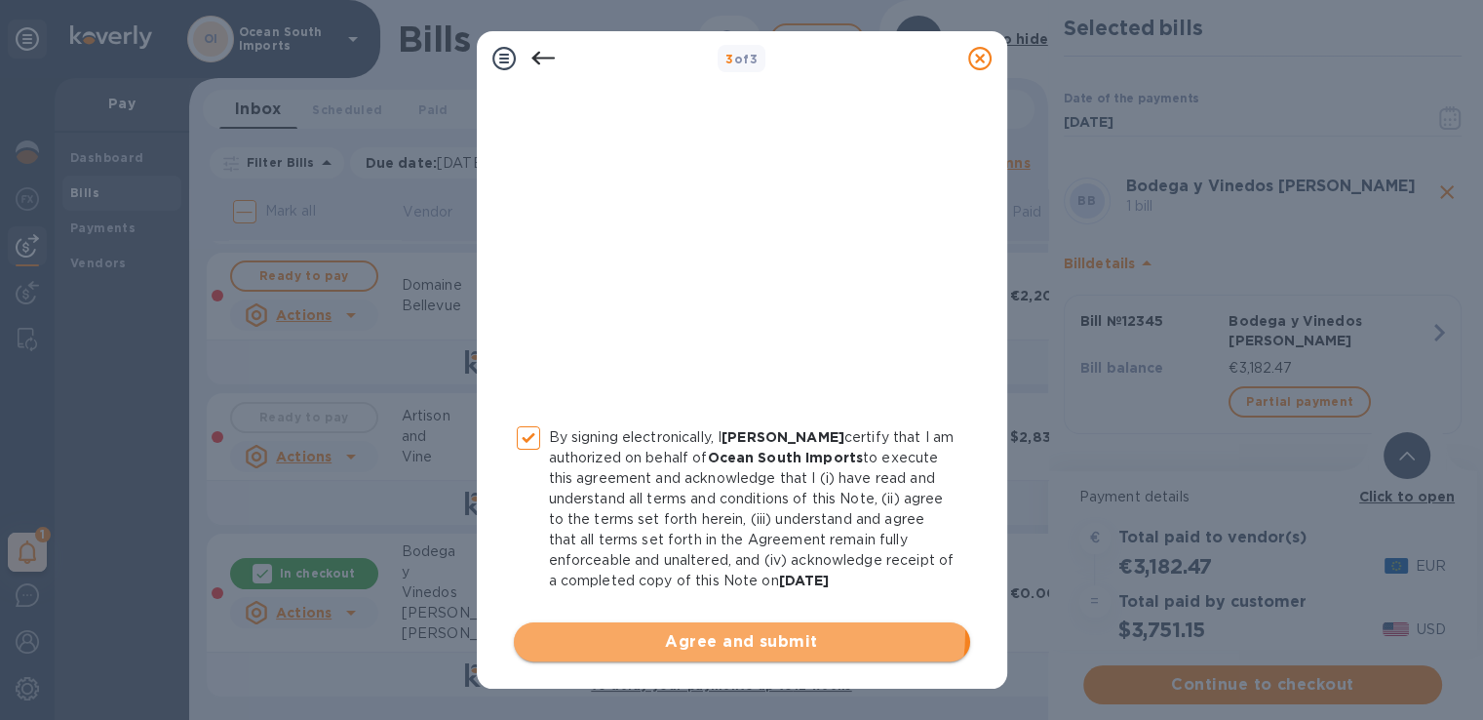
click at [734, 630] on span "Agree and submit" at bounding box center [741, 641] width 425 height 23
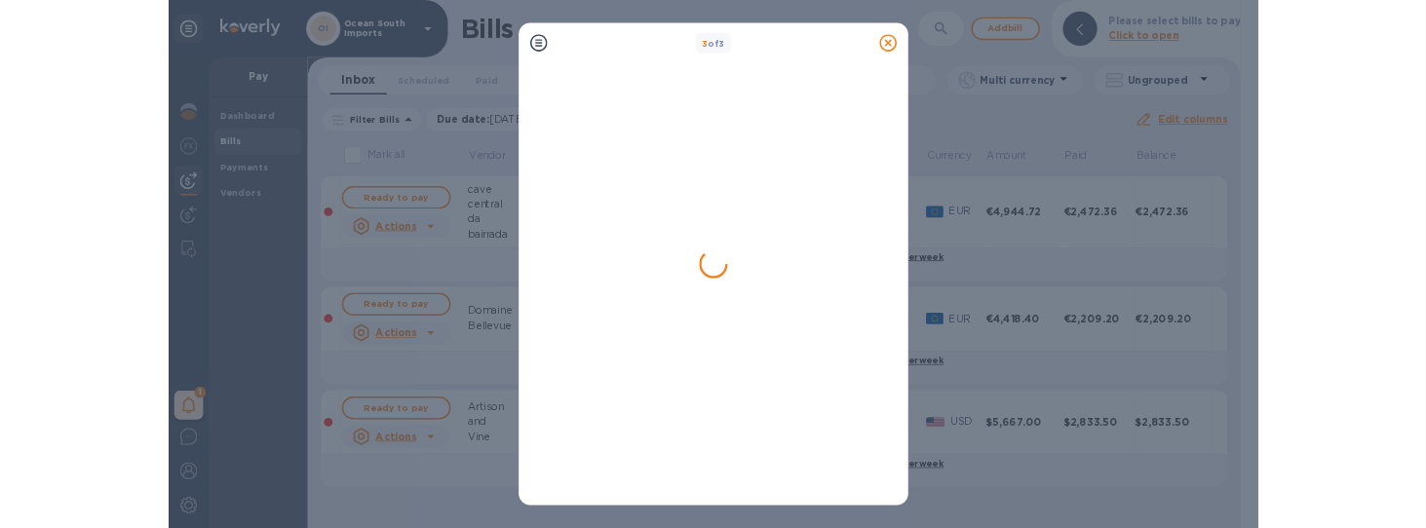
scroll to position [0, 0]
